Goal: Information Seeking & Learning: Learn about a topic

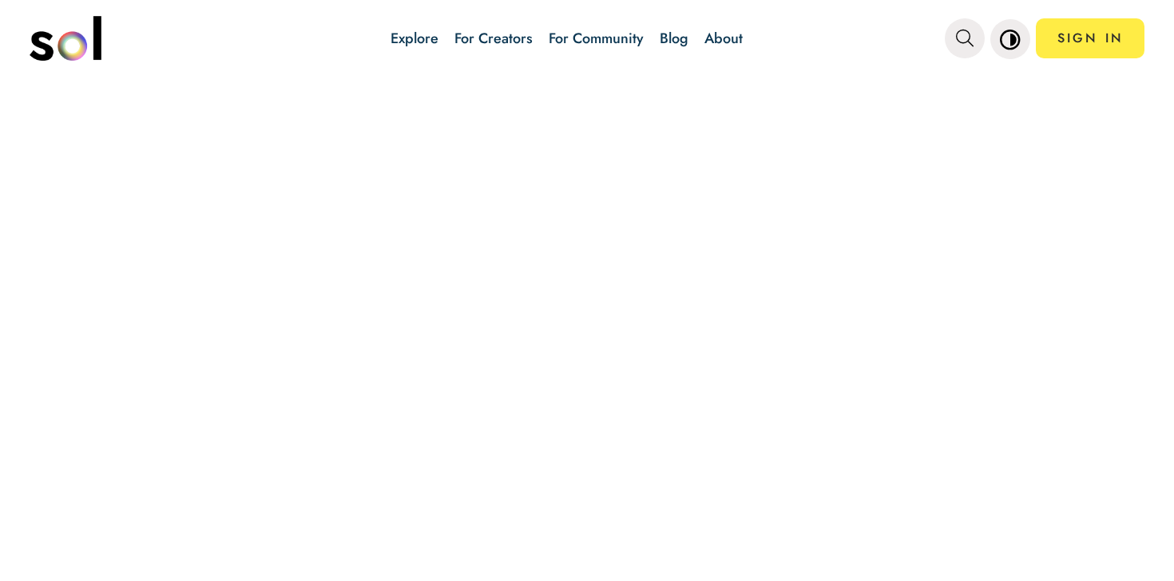
click at [681, 29] on link "Blog" at bounding box center [674, 38] width 29 height 21
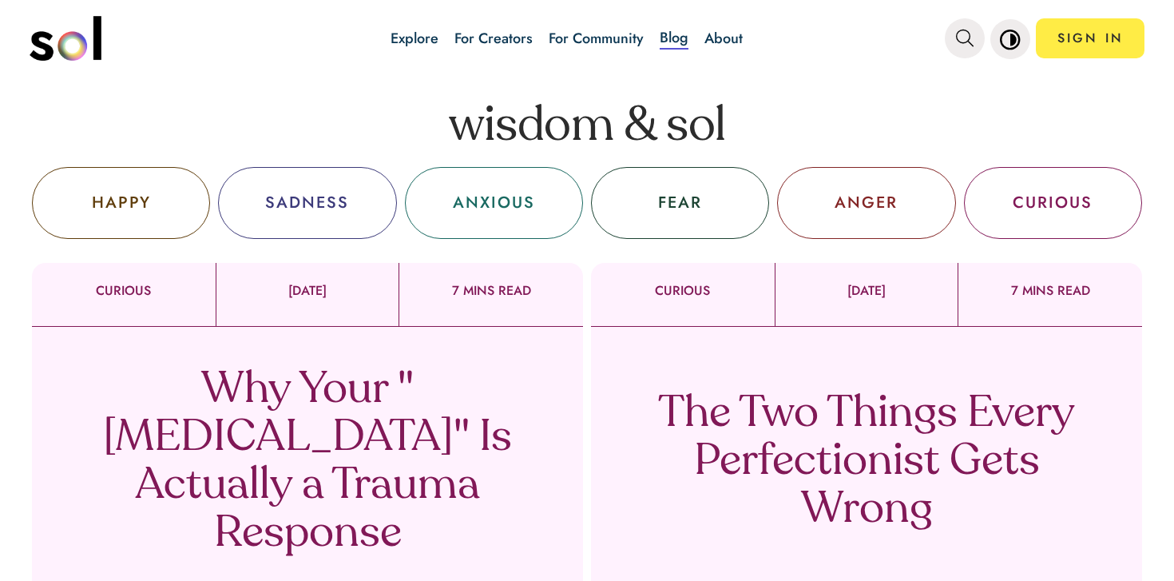
click at [770, 432] on p "The Two Things Every Perfectionist Gets Wrong" at bounding box center [866, 463] width 471 height 144
